Goal: Information Seeking & Learning: Learn about a topic

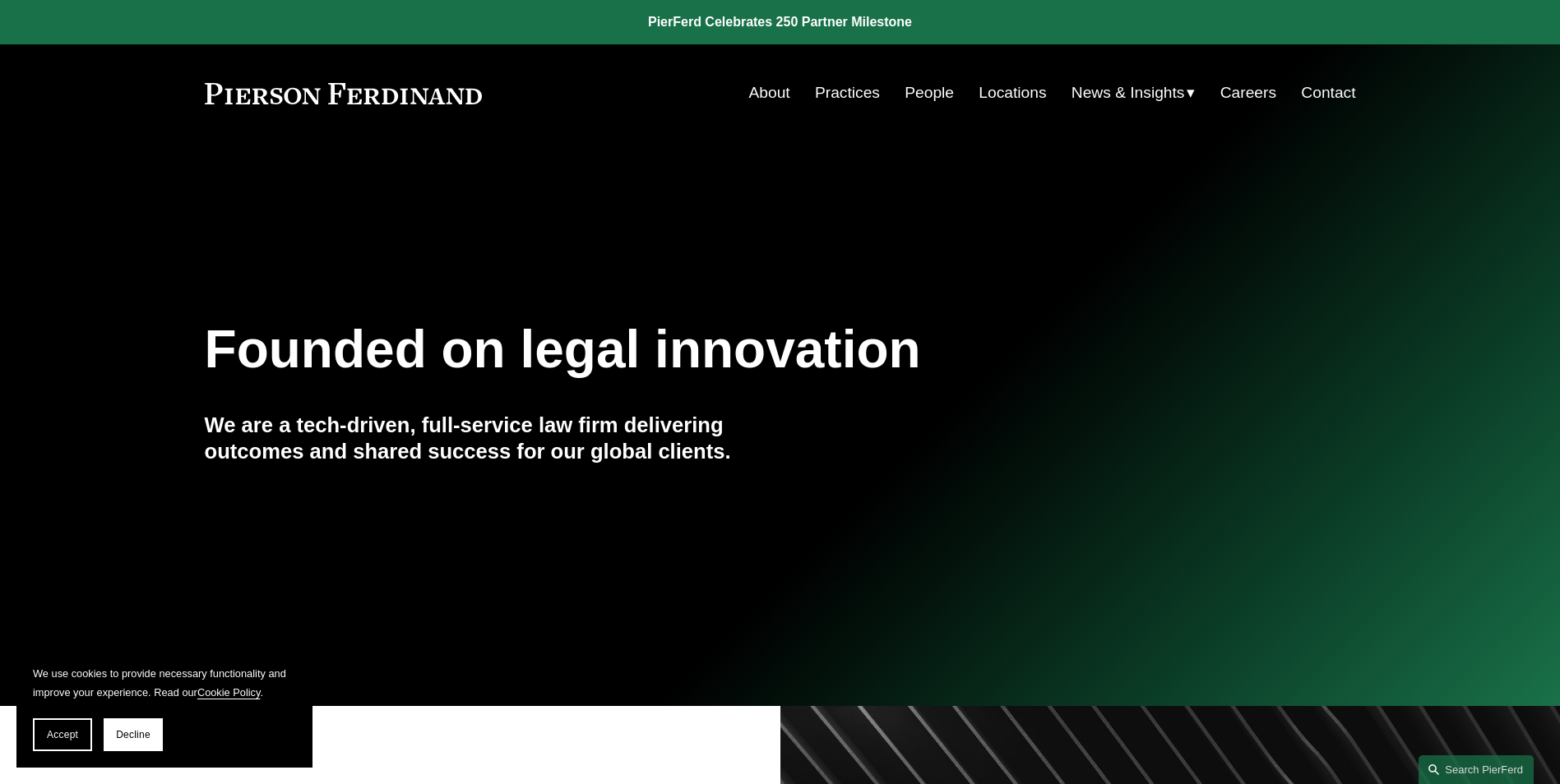
click at [993, 96] on link "Locations" at bounding box center [1013, 92] width 67 height 31
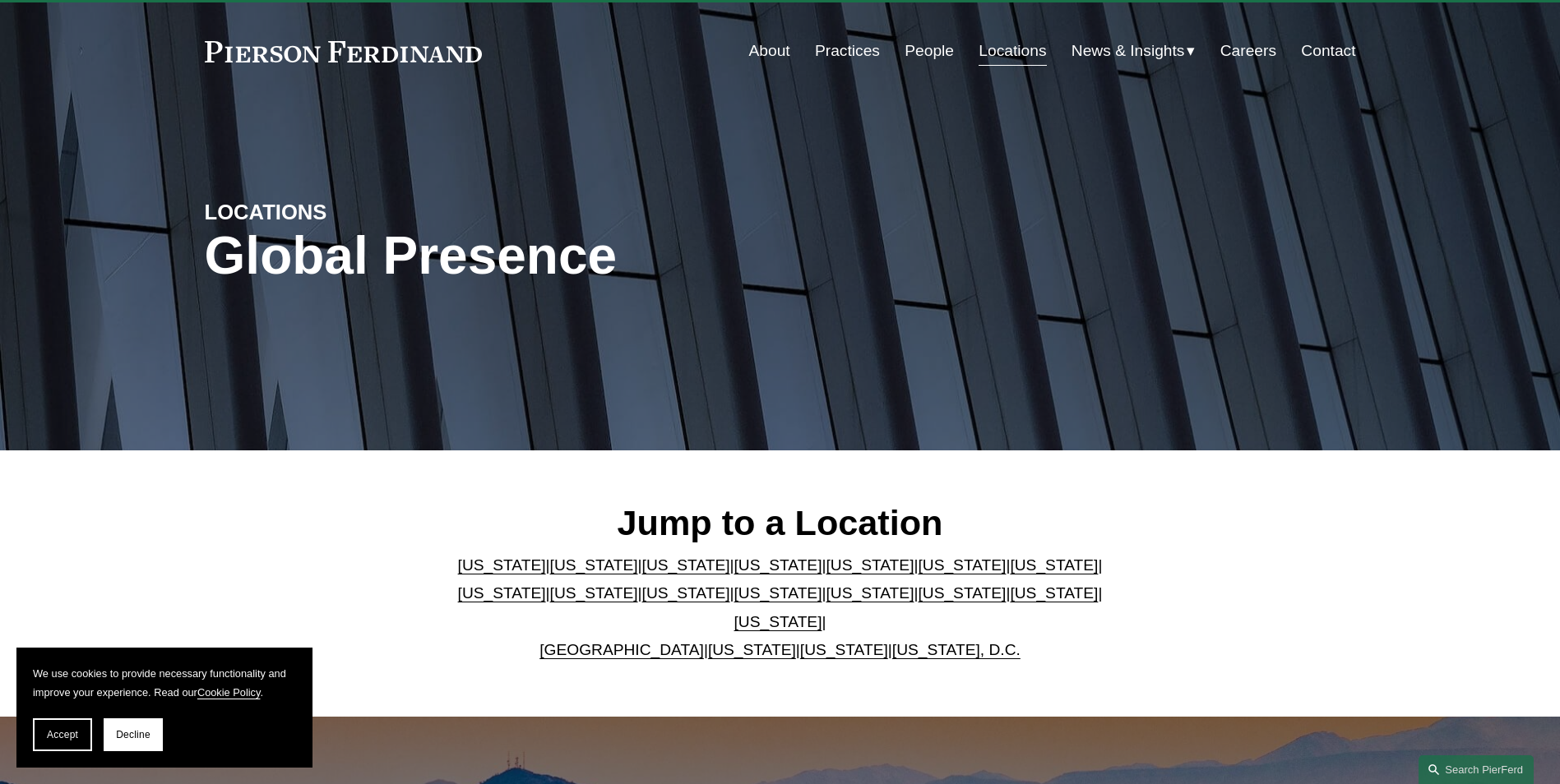
scroll to position [82, 0]
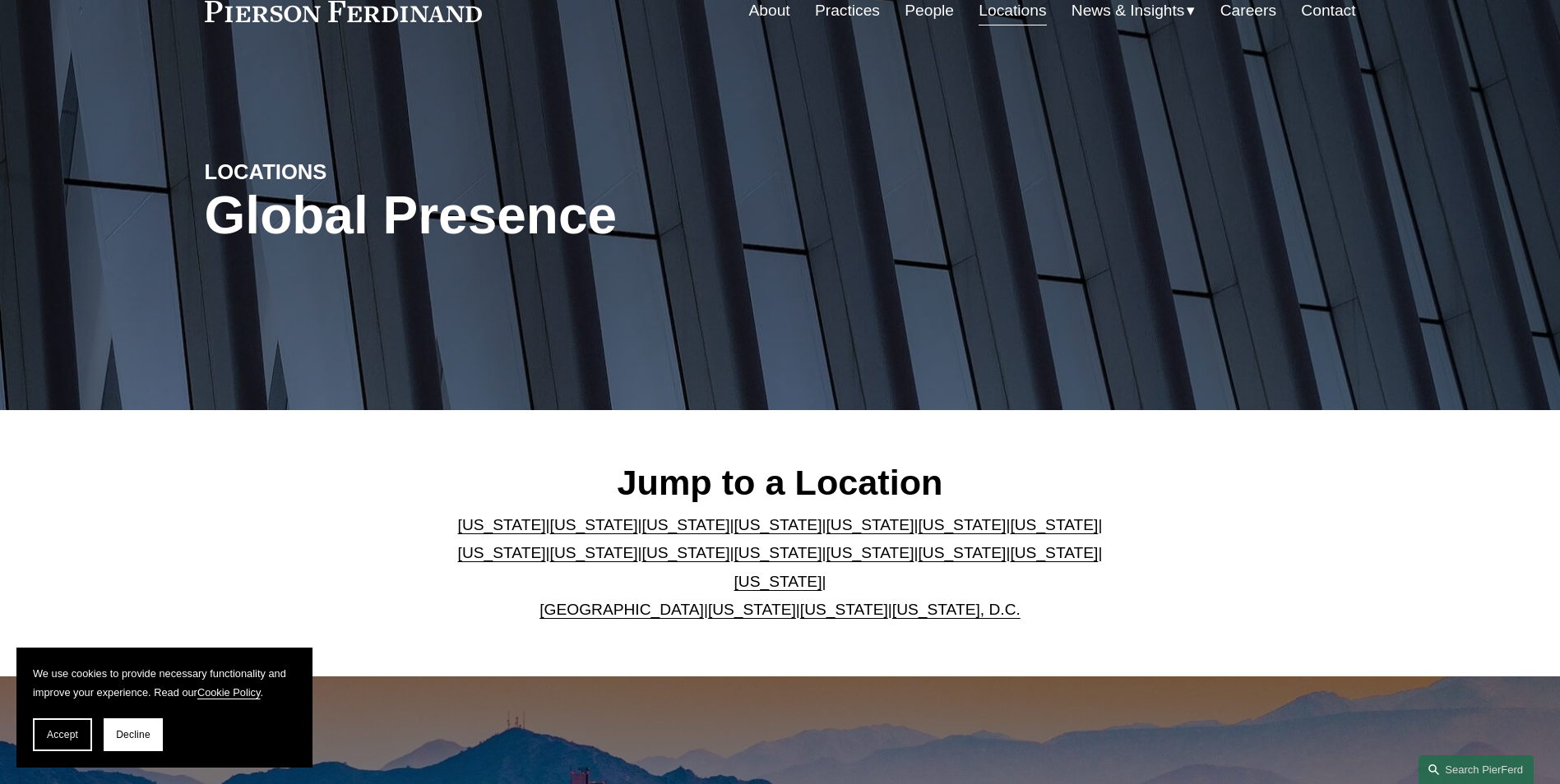
click at [917, 534] on link "Georgia" at bounding box center [961, 525] width 88 height 17
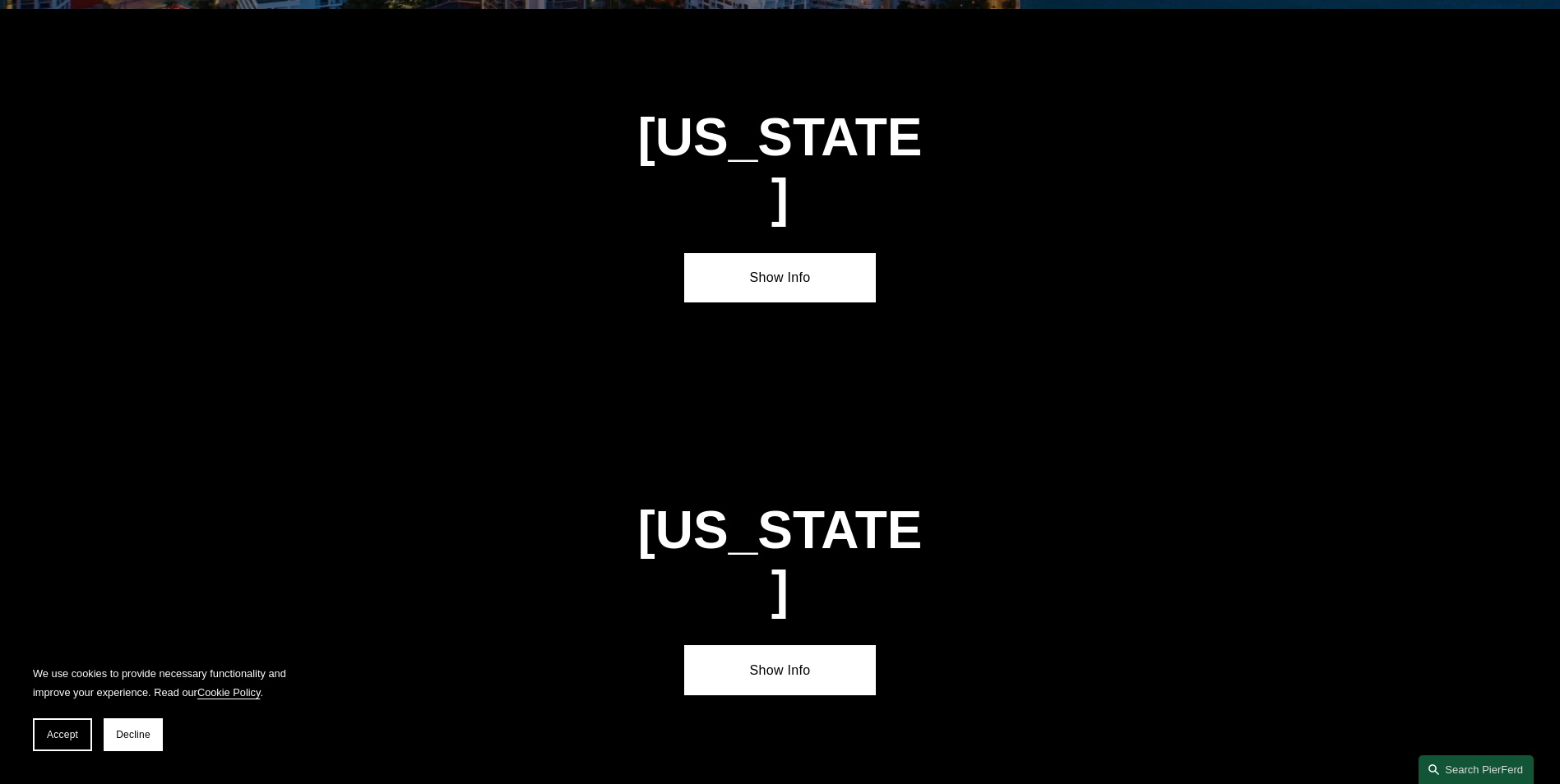
scroll to position [2484, 0]
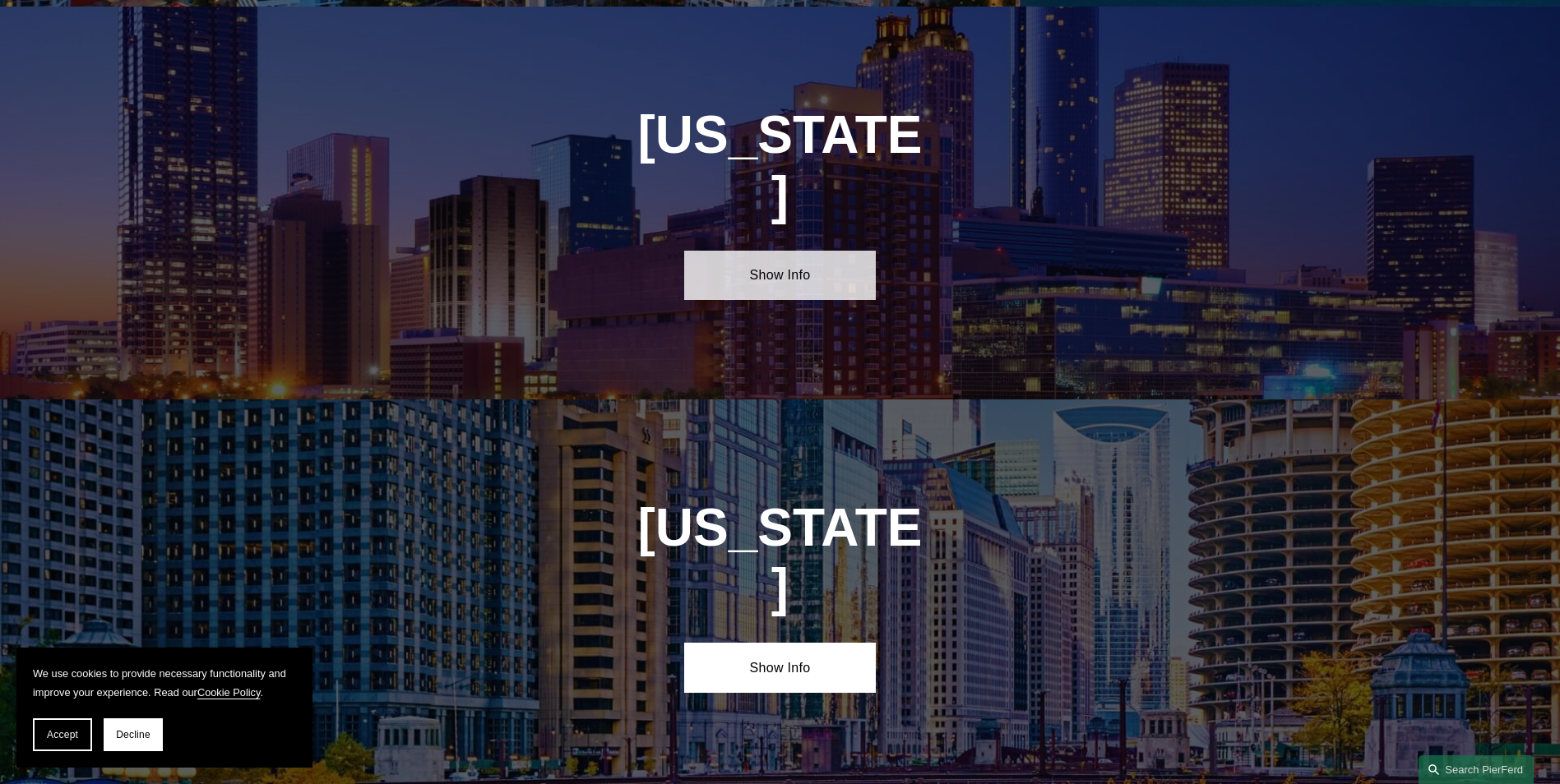
click at [765, 251] on link "Show Info" at bounding box center [780, 276] width 191 height 49
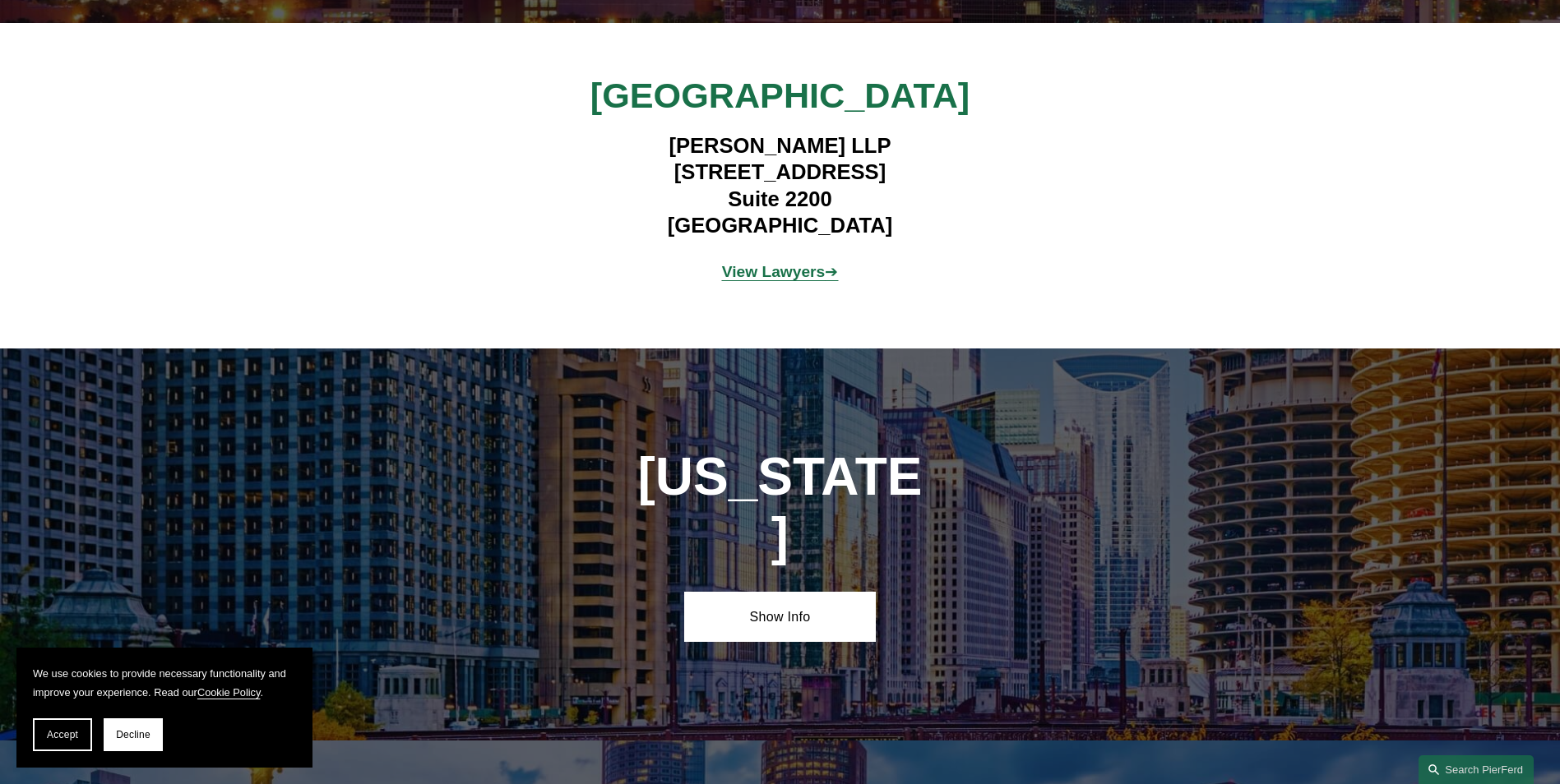
scroll to position [2812, 0]
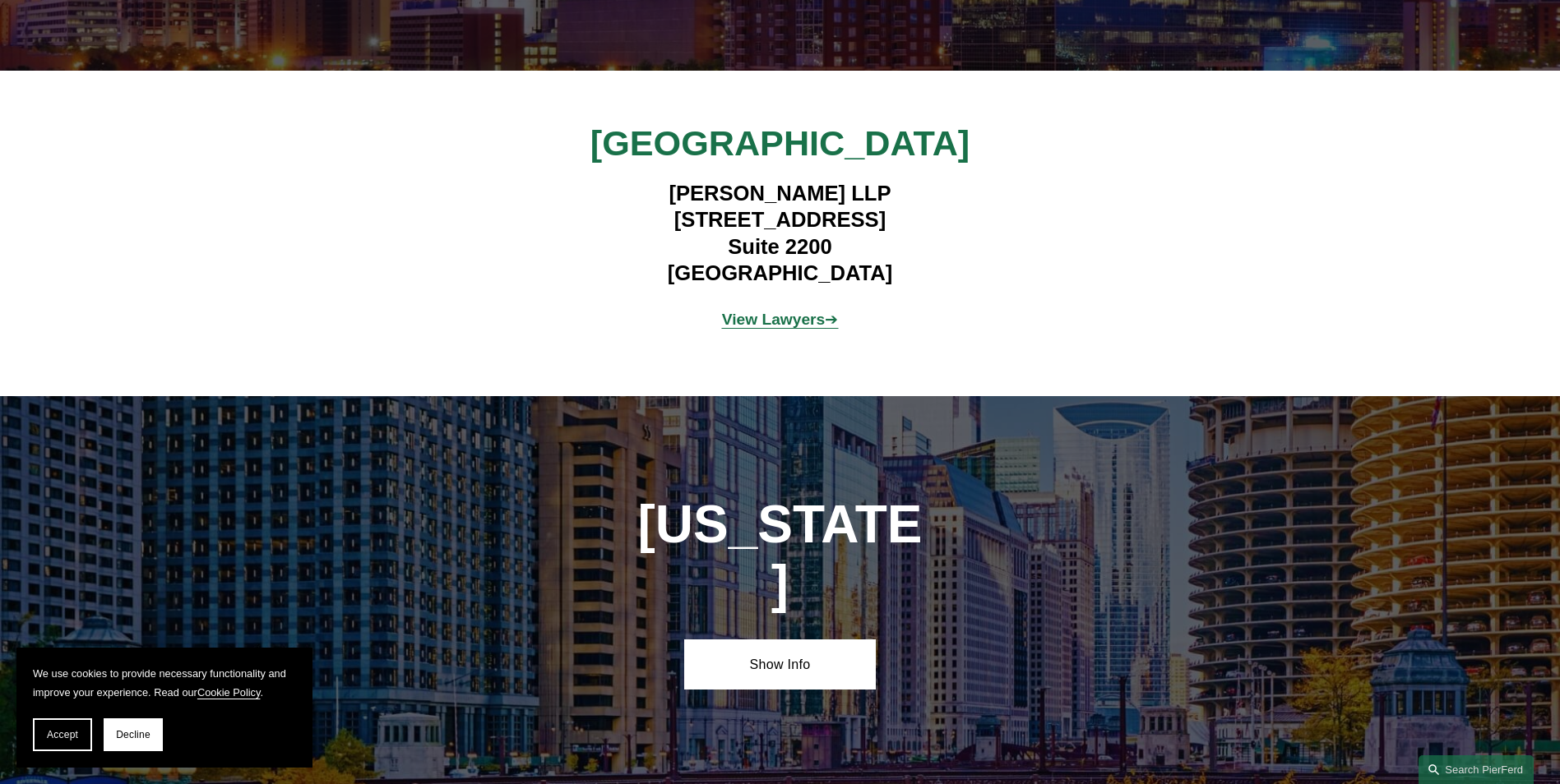
click at [749, 311] on strong "View Lawyers" at bounding box center [773, 319] width 103 height 17
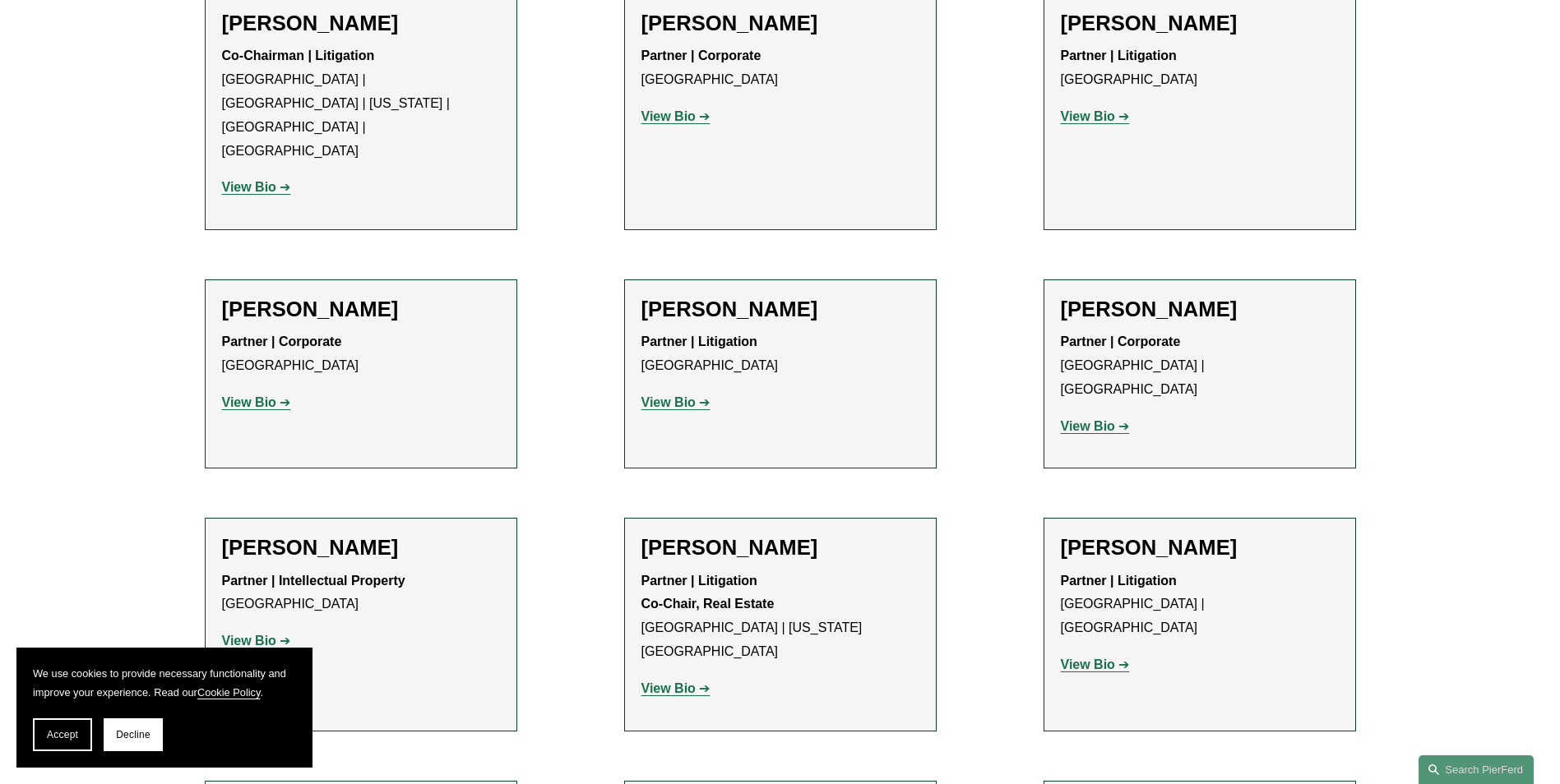
scroll to position [1234, 0]
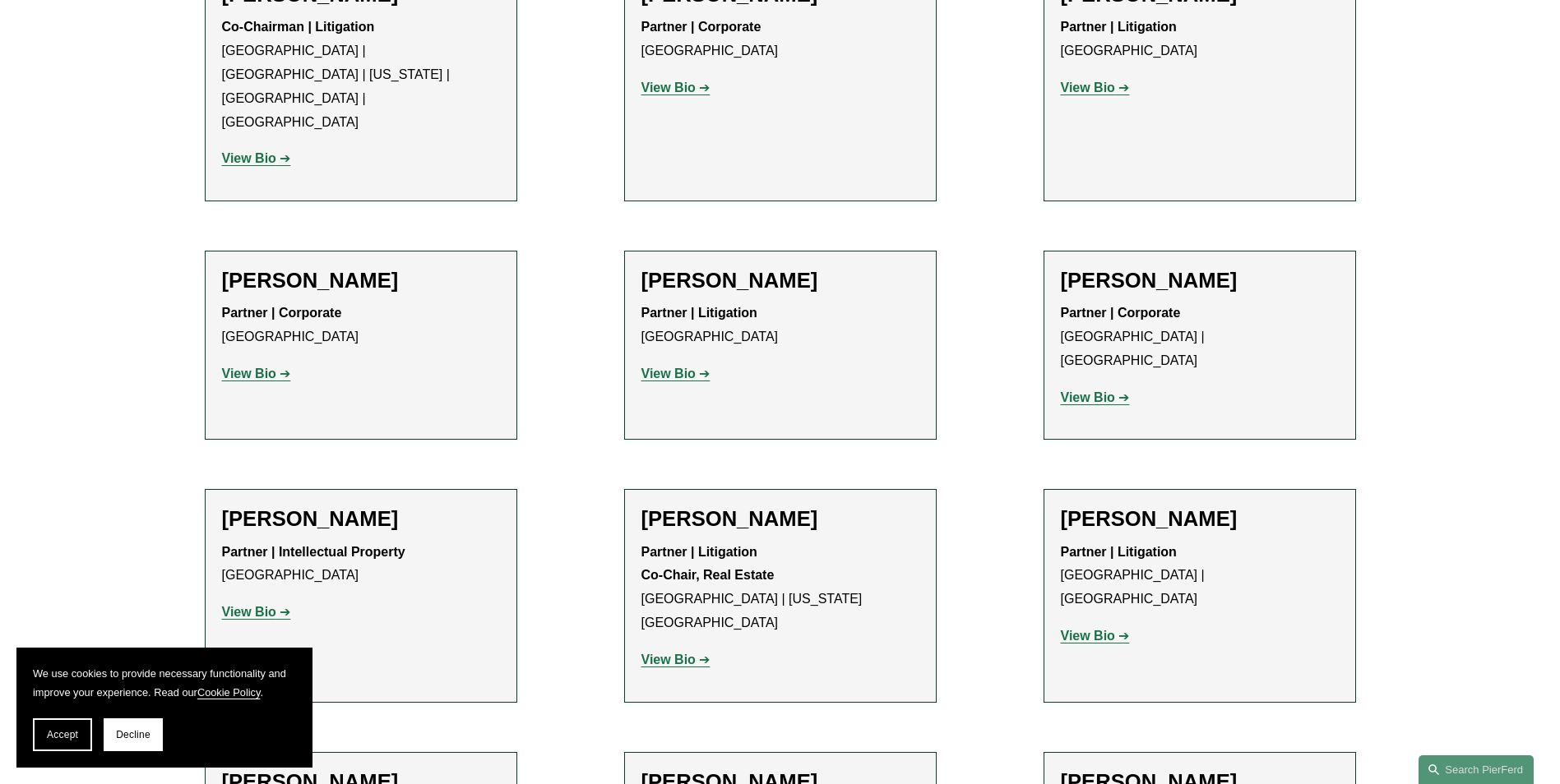
click at [676, 653] on strong "View Bio" at bounding box center [669, 659] width 54 height 14
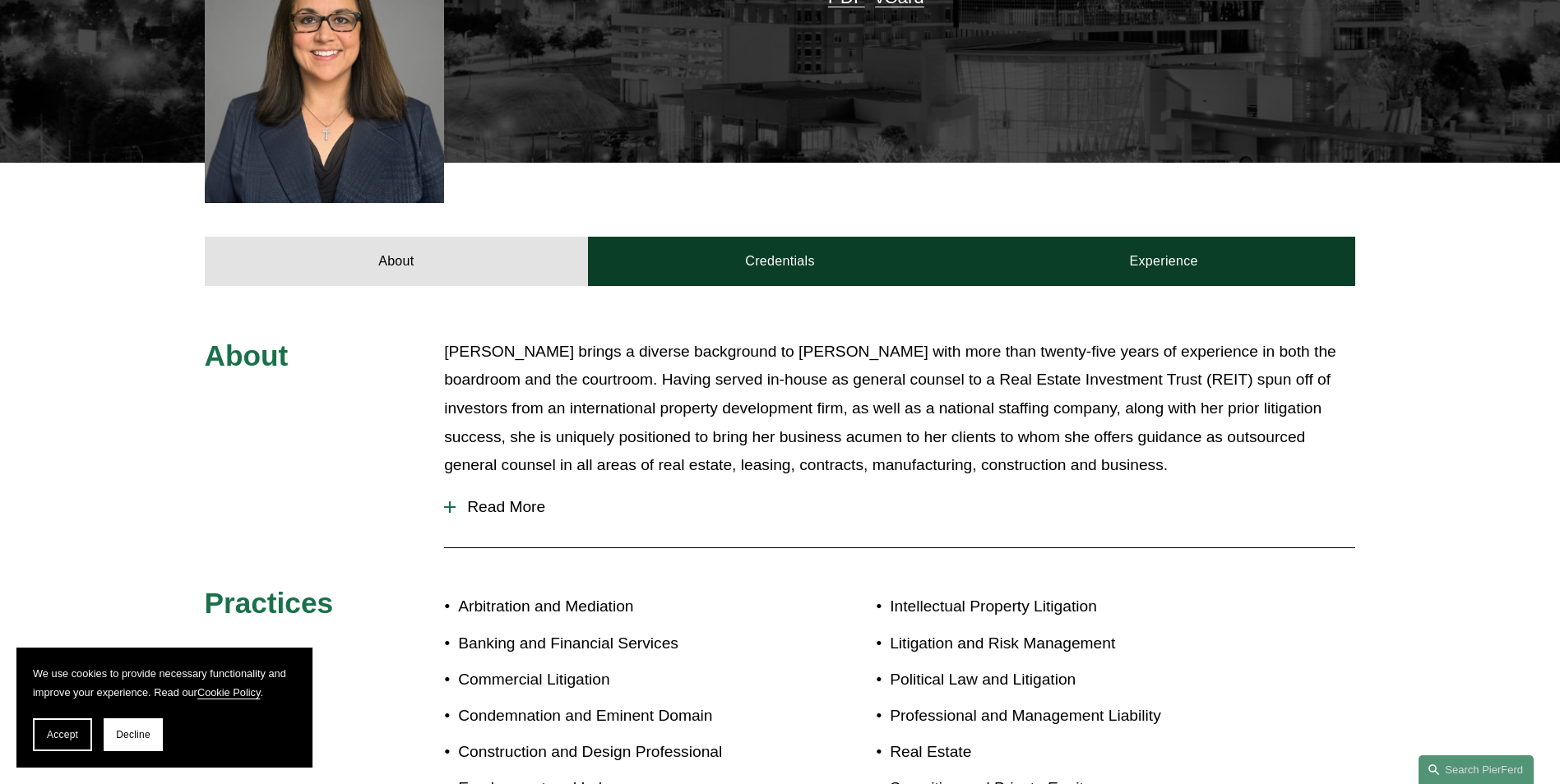
scroll to position [576, 0]
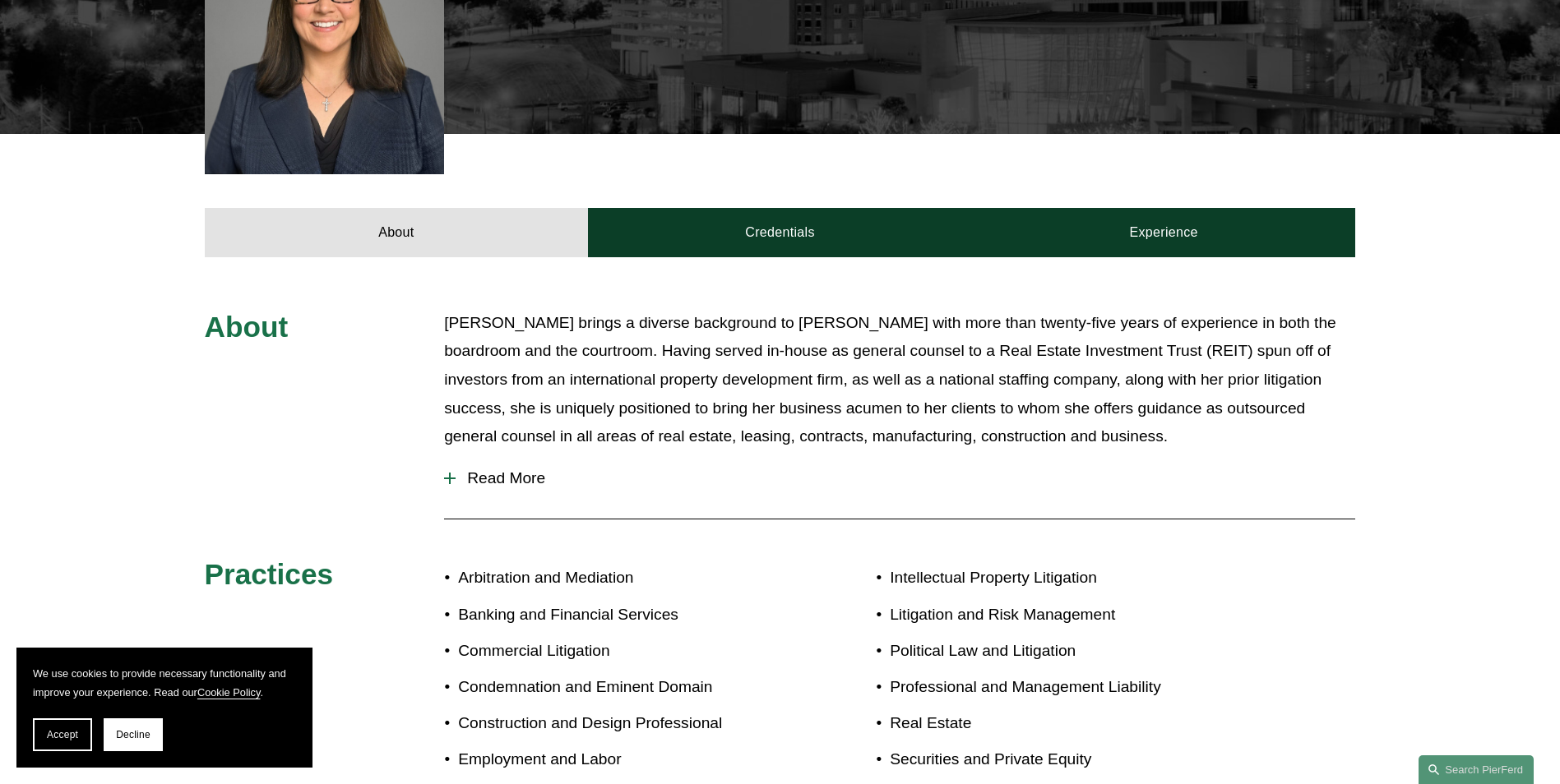
click at [449, 473] on div at bounding box center [450, 479] width 2 height 12
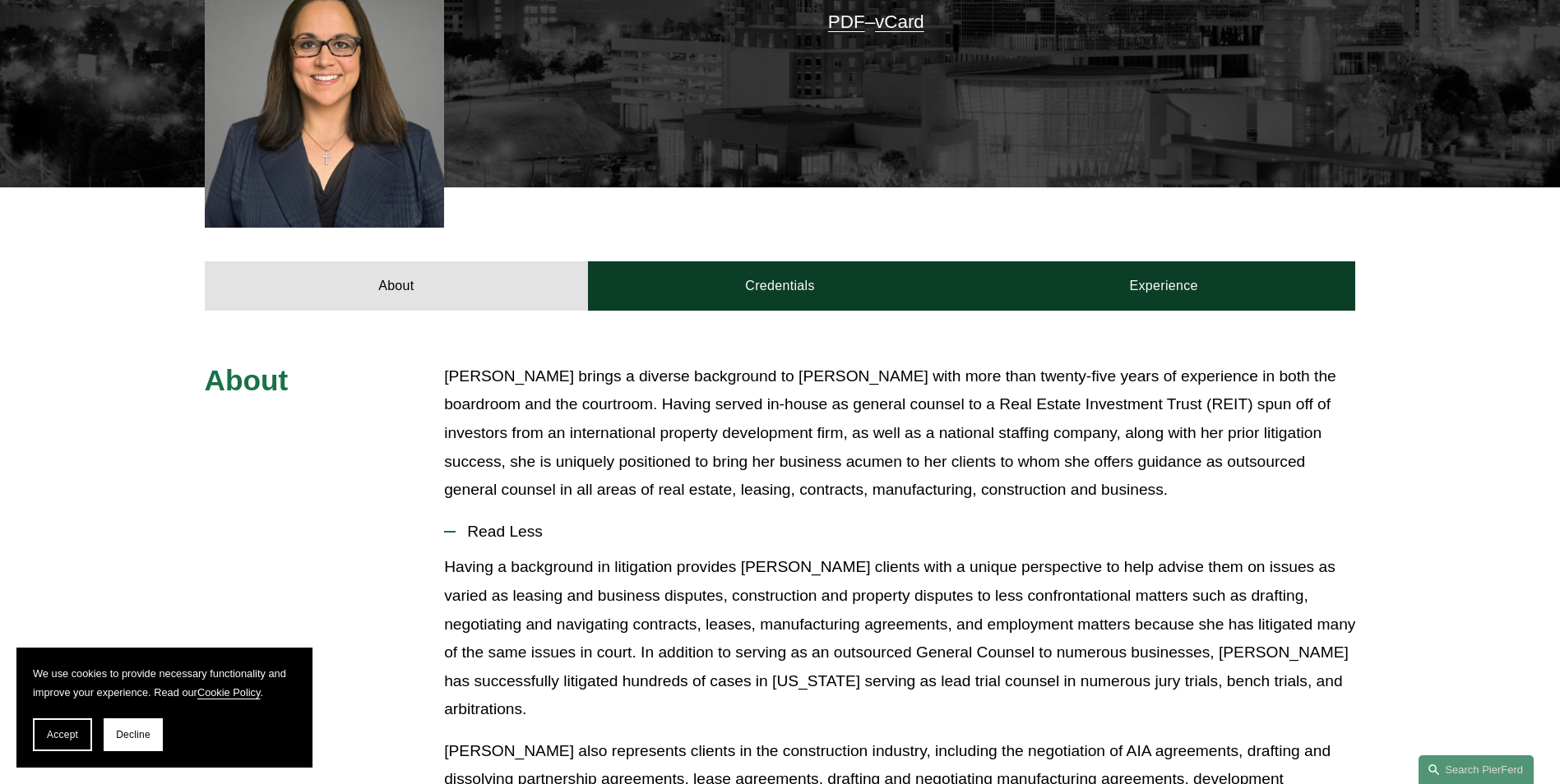
scroll to position [493, 0]
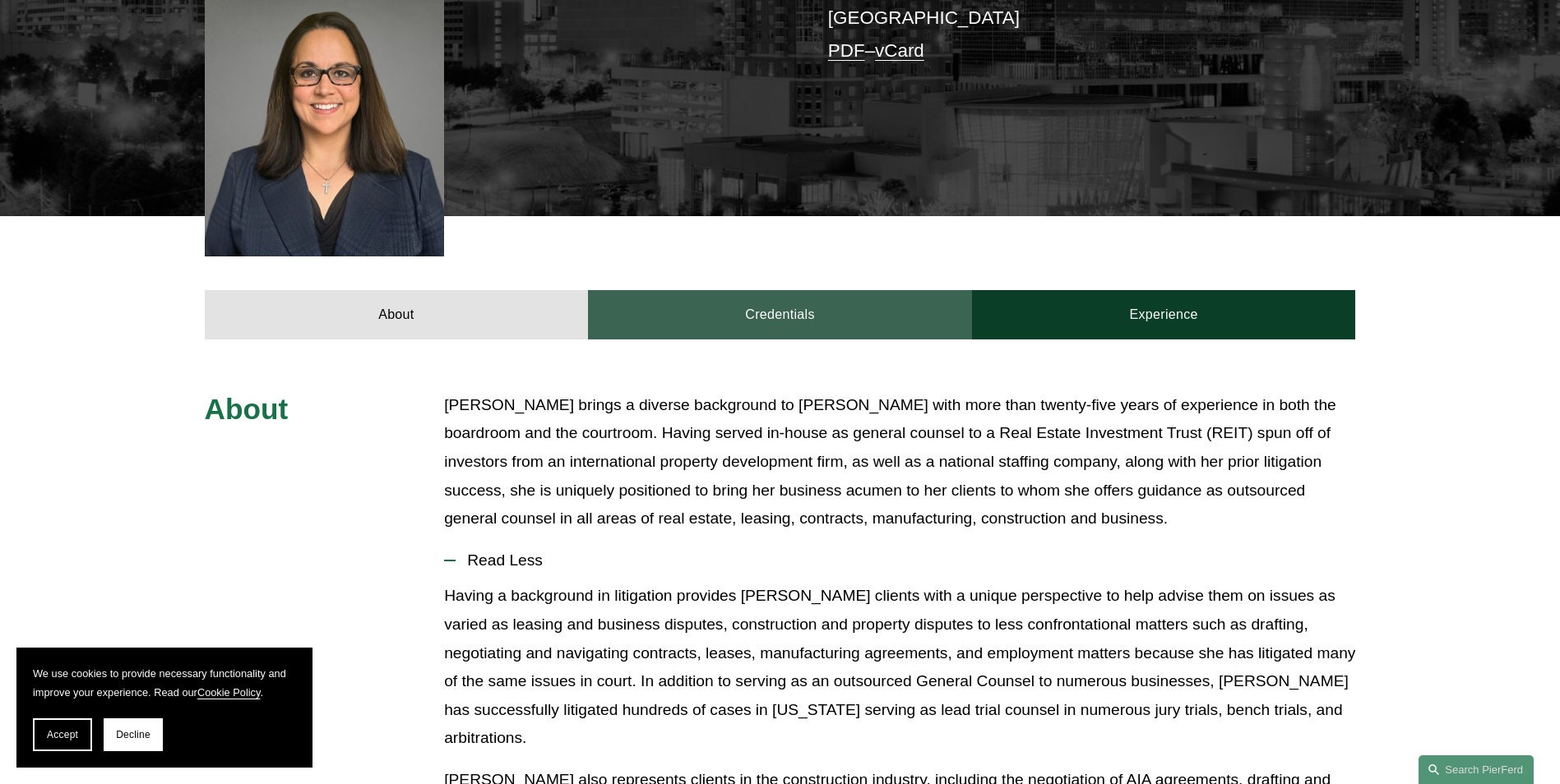
click at [734, 296] on link "Credentials" at bounding box center [780, 315] width 384 height 49
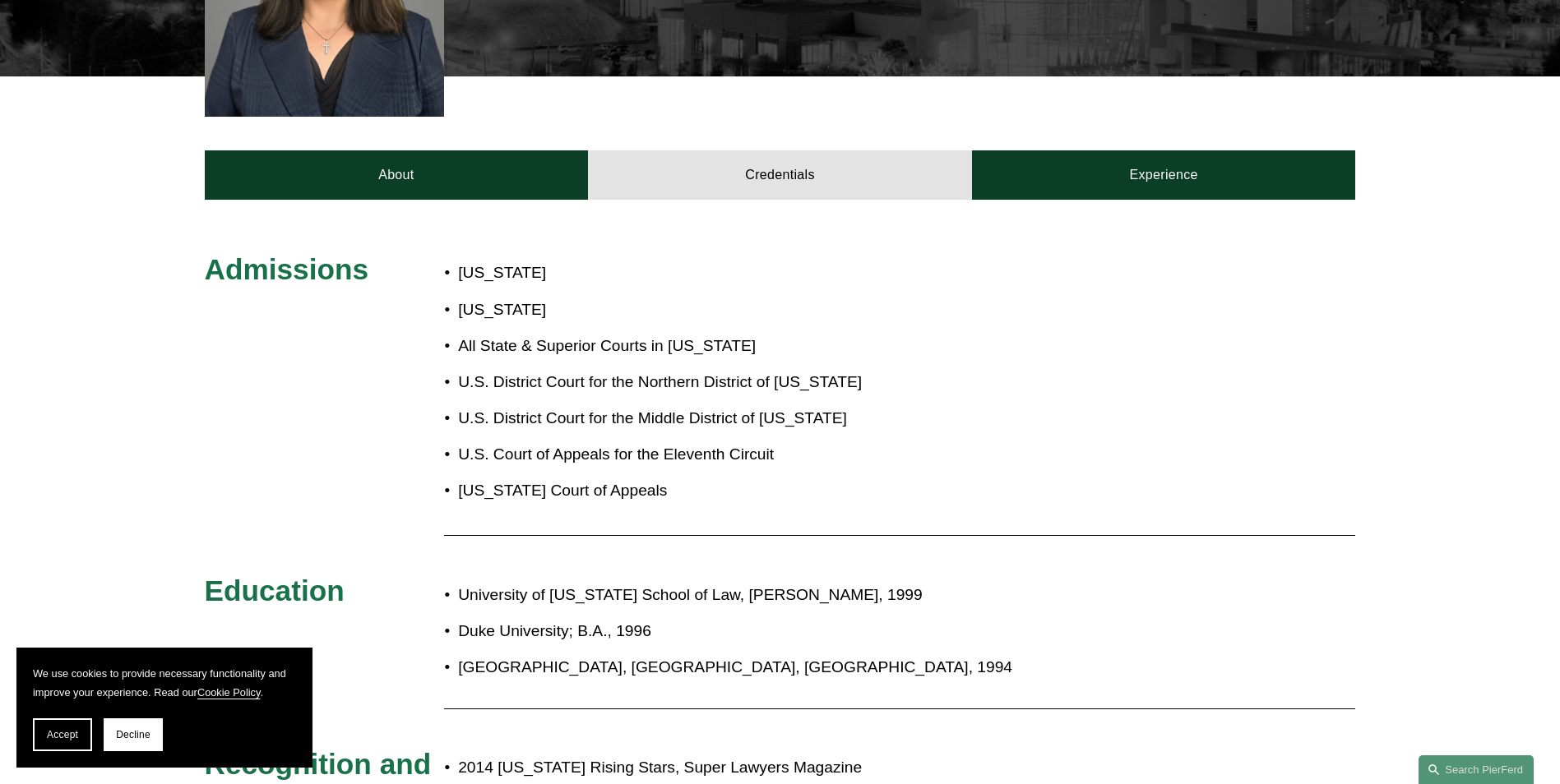
scroll to position [658, 0]
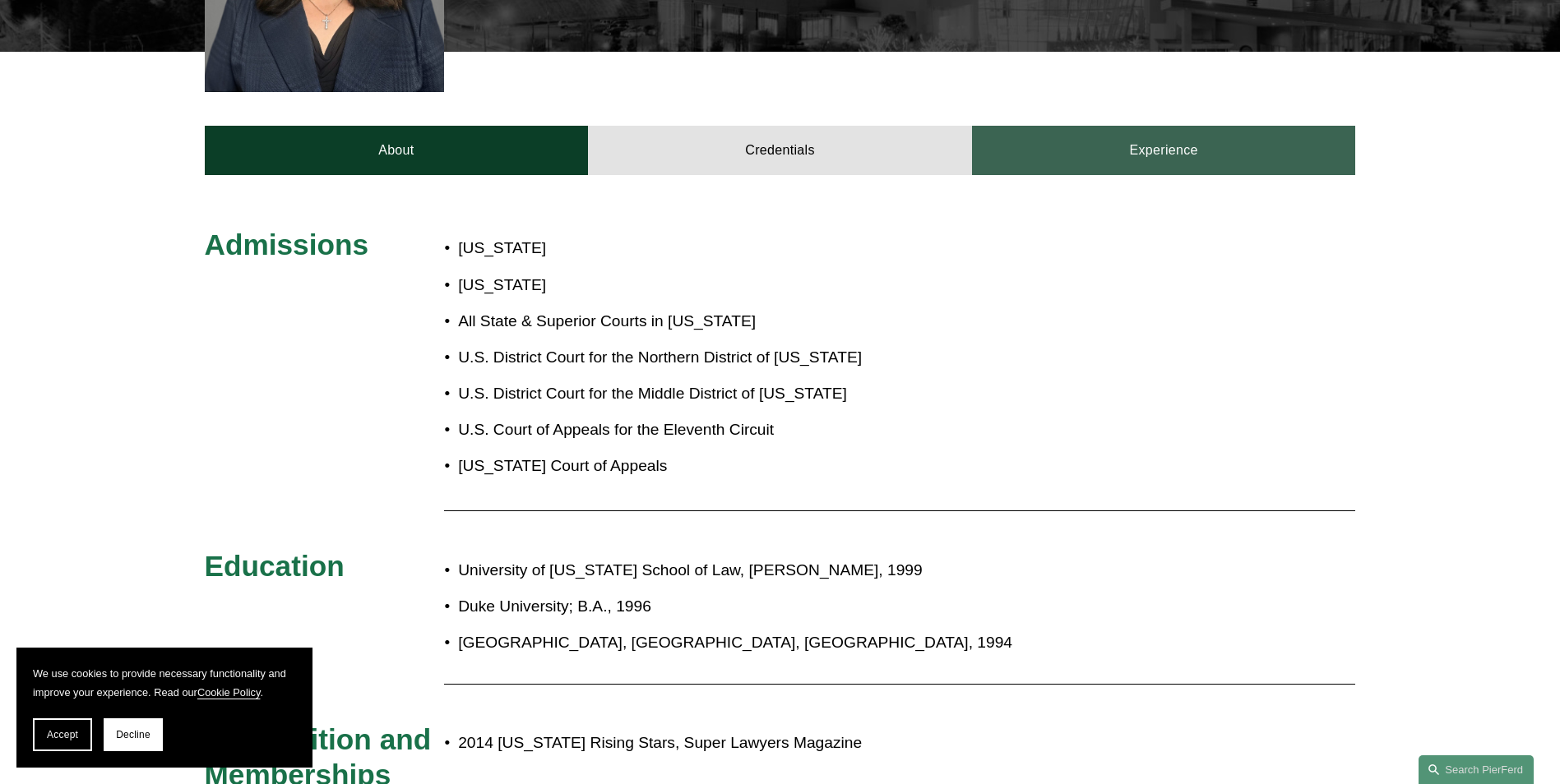
click at [1192, 126] on link "Experience" at bounding box center [1164, 150] width 384 height 49
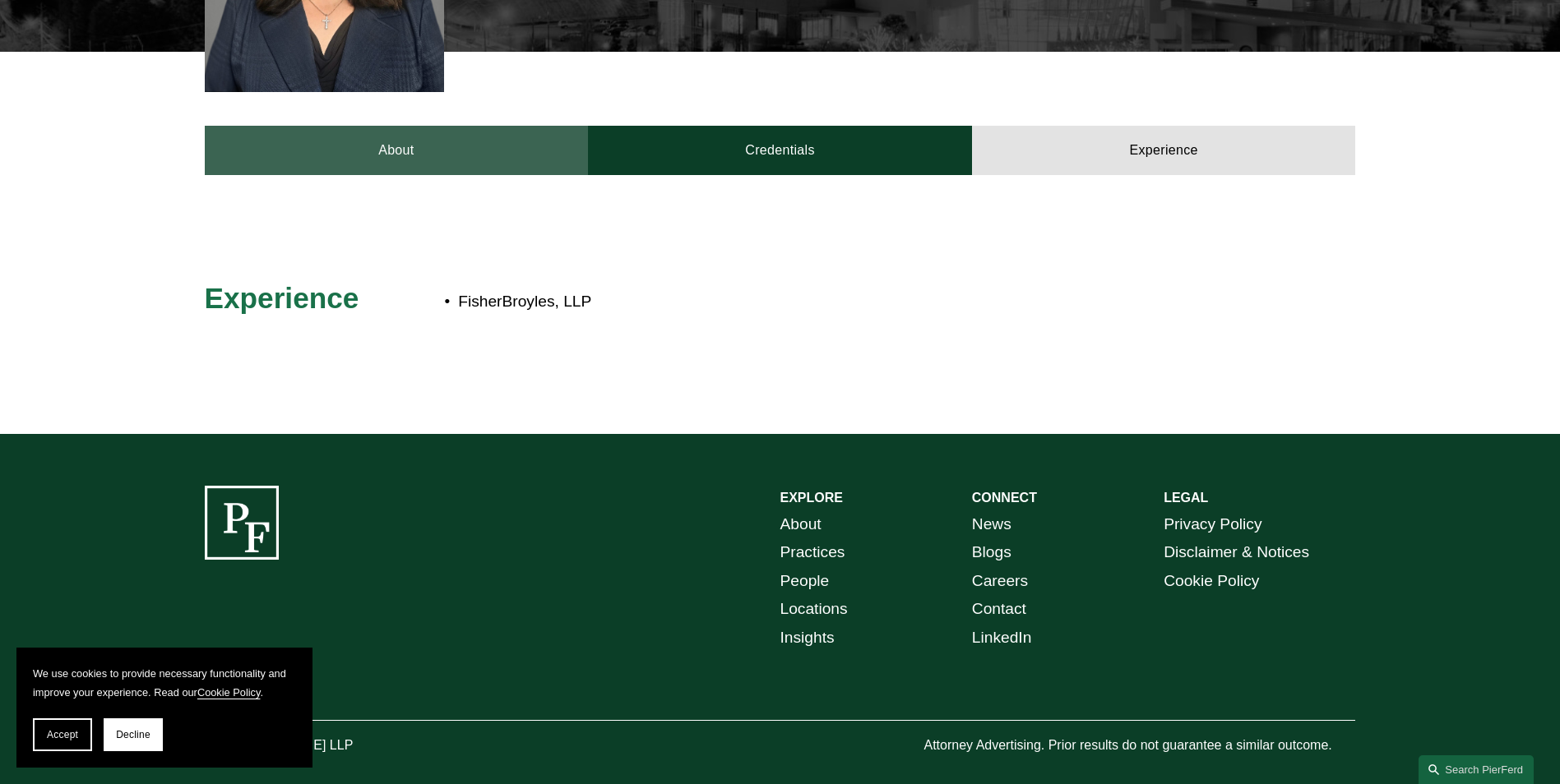
click at [324, 132] on link "About" at bounding box center [397, 150] width 384 height 49
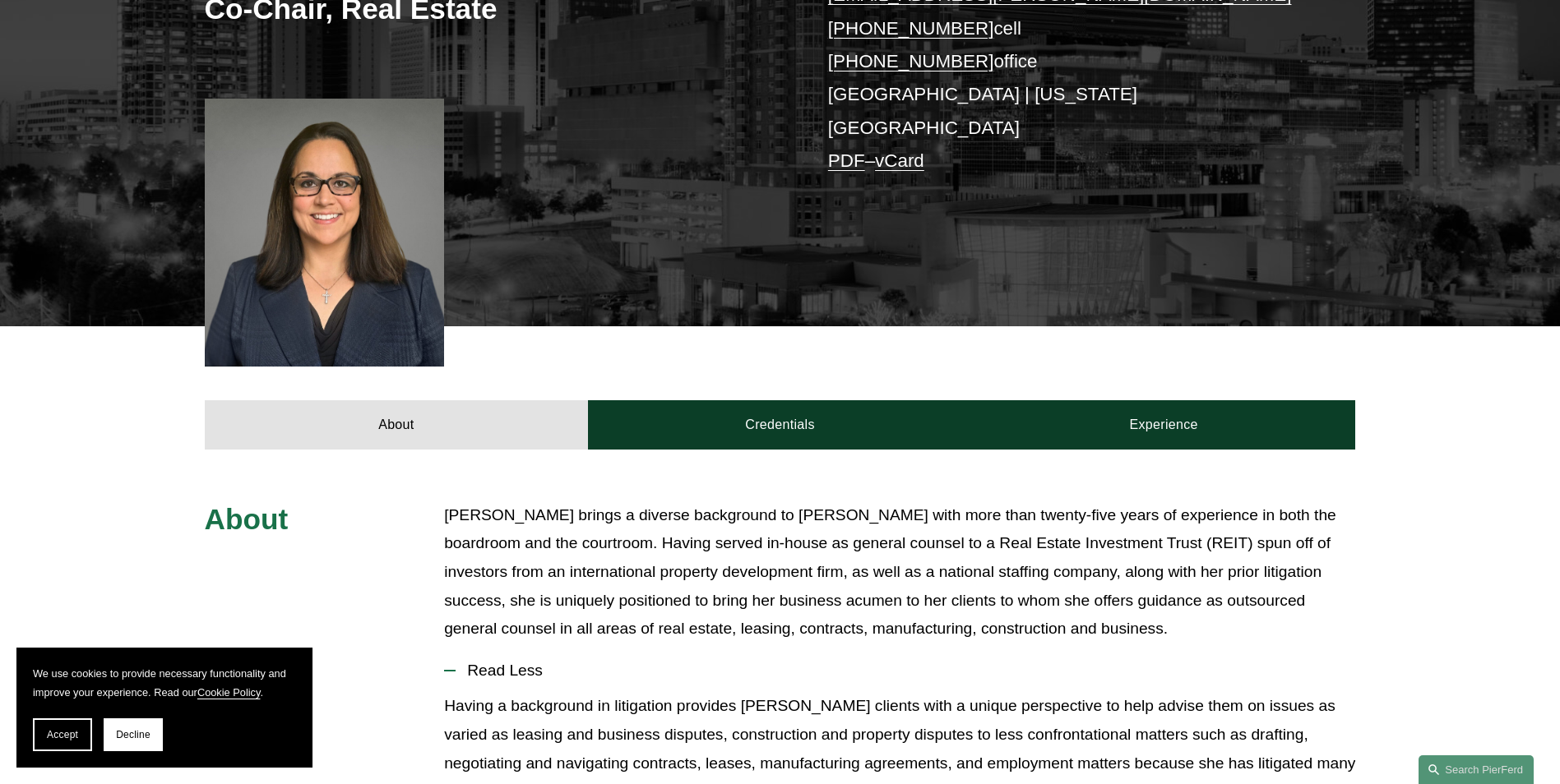
scroll to position [411, 0]
